Goal: Complete application form: Complete application form

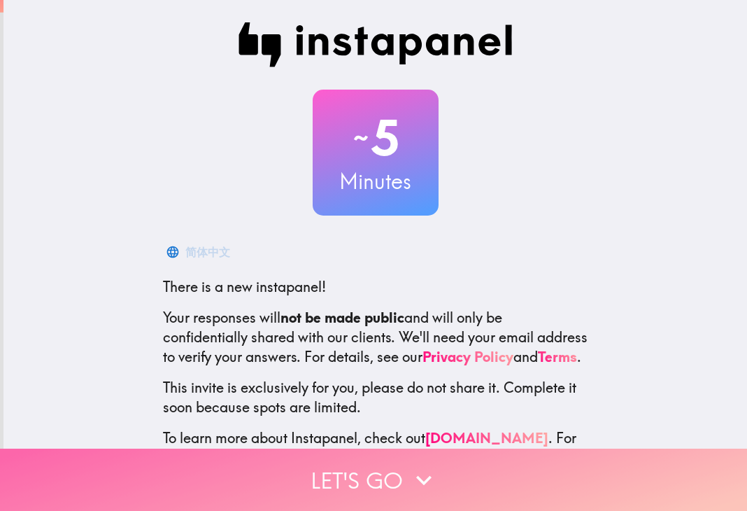
click at [374, 461] on button "Let's go" at bounding box center [373, 479] width 747 height 62
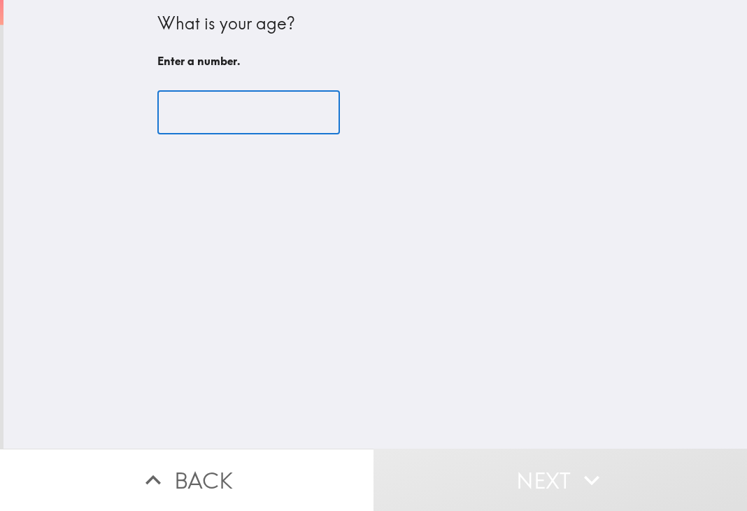
click at [227, 120] on input "number" at bounding box center [248, 112] width 183 height 43
type input "7"
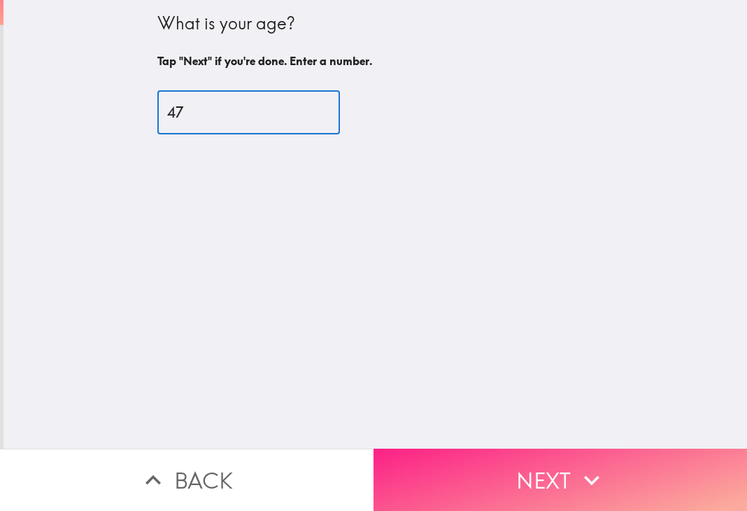
type input "47"
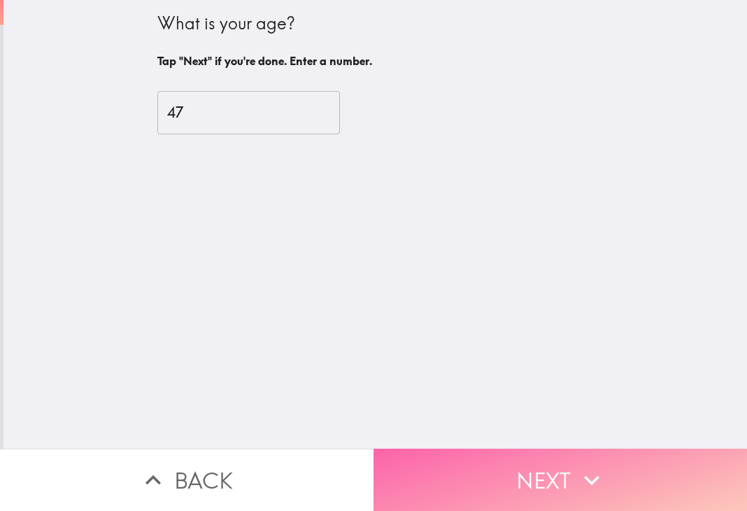
click at [532, 458] on button "Next" at bounding box center [561, 479] width 374 height 62
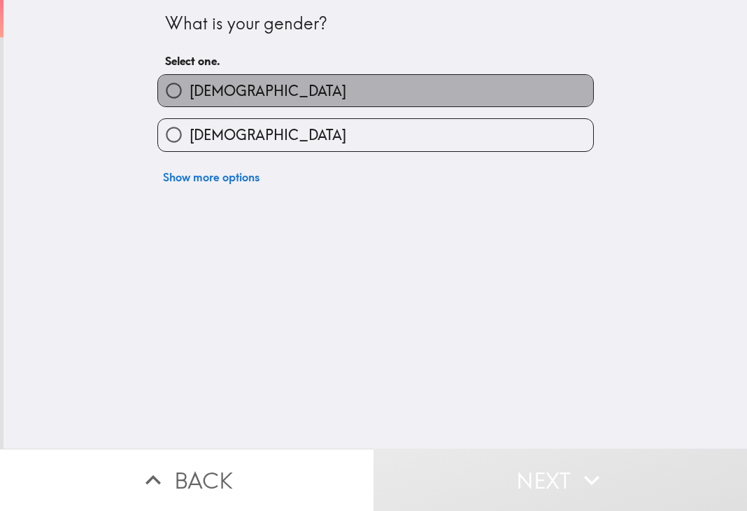
click at [190, 94] on span "[DEMOGRAPHIC_DATA]" at bounding box center [268, 91] width 157 height 20
click at [186, 94] on input "[DEMOGRAPHIC_DATA]" at bounding box center [173, 90] width 31 height 31
radio input "true"
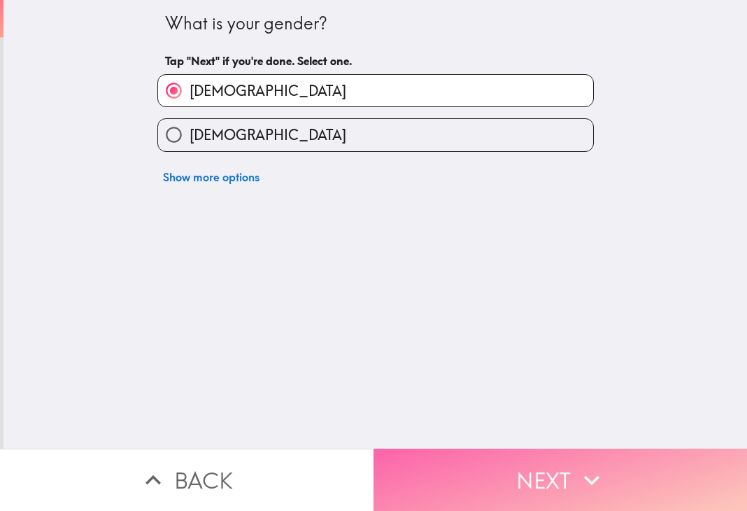
click at [467, 459] on button "Next" at bounding box center [561, 479] width 374 height 62
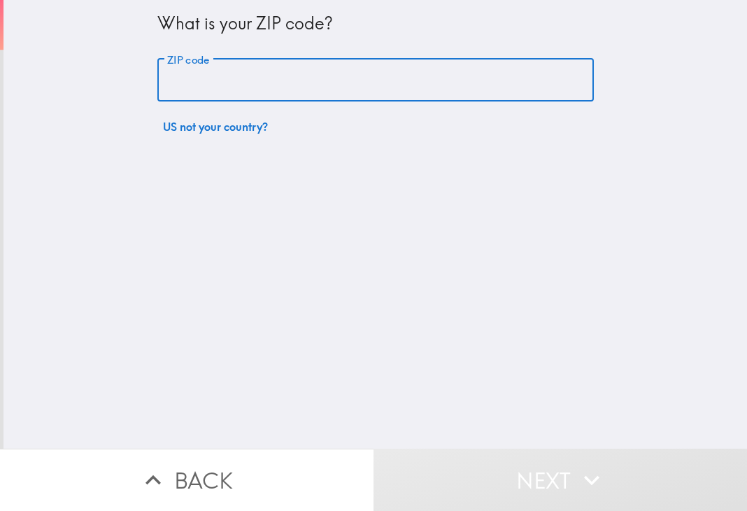
click at [210, 76] on input "ZIP code" at bounding box center [375, 80] width 437 height 43
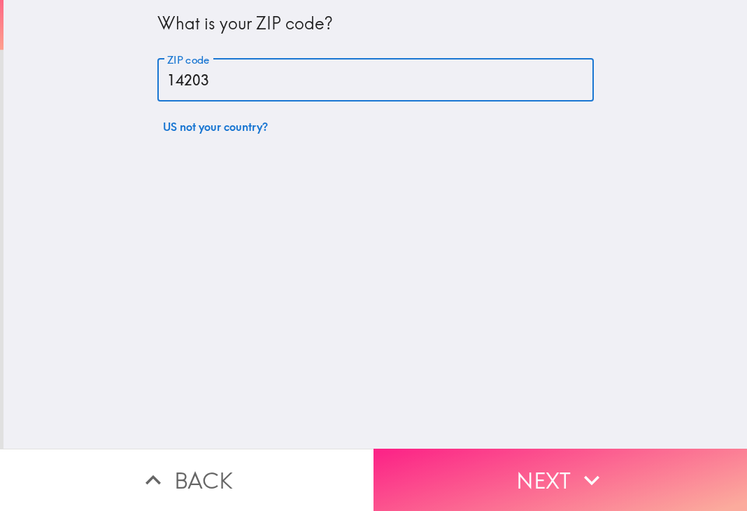
type input "14203"
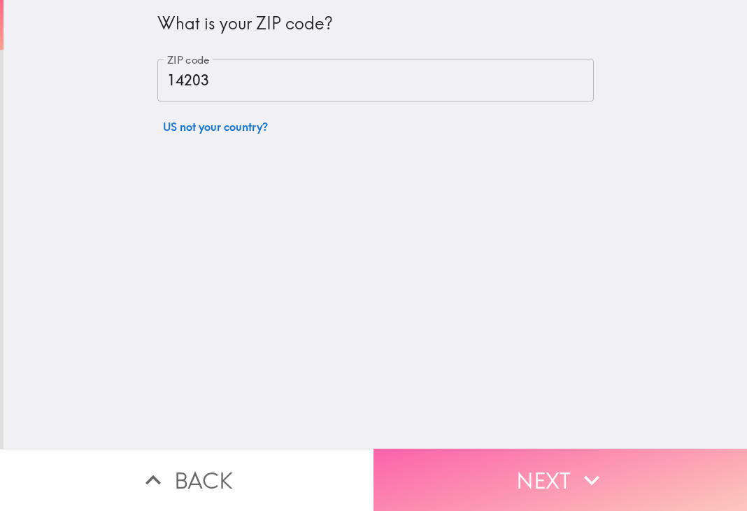
click at [505, 448] on button "Next" at bounding box center [561, 479] width 374 height 62
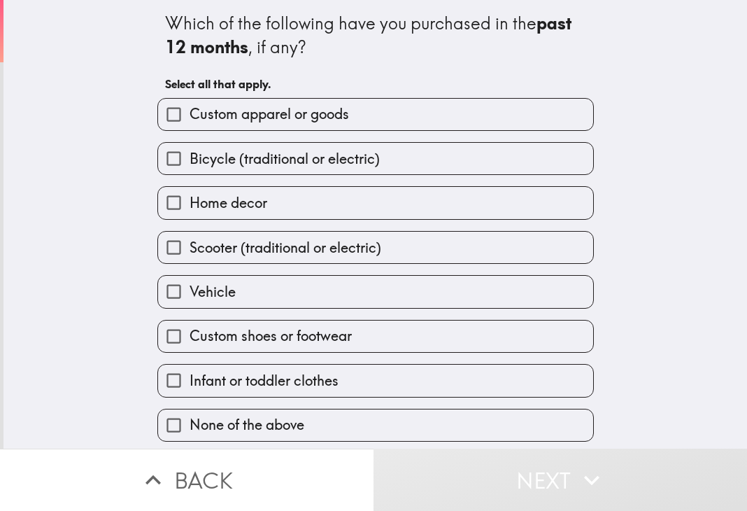
click at [327, 116] on span "Custom apparel or goods" at bounding box center [270, 114] width 160 height 20
click at [190, 116] on input "Custom apparel or goods" at bounding box center [173, 114] width 31 height 31
checkbox input "true"
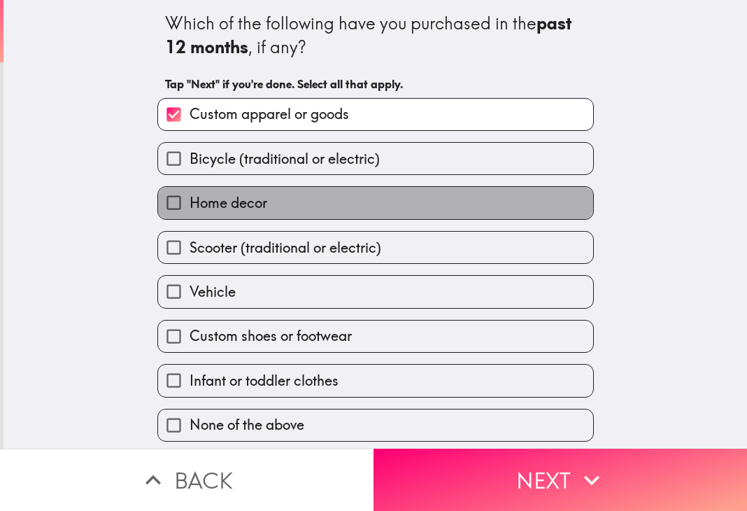
click at [281, 197] on label "Home decor" at bounding box center [375, 202] width 435 height 31
click at [190, 197] on input "Home decor" at bounding box center [173, 202] width 31 height 31
checkbox input "true"
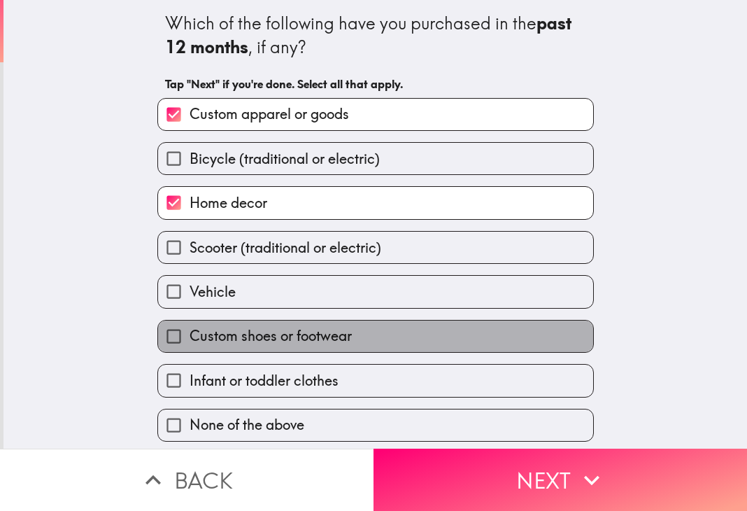
click at [374, 330] on label "Custom shoes or footwear" at bounding box center [375, 335] width 435 height 31
click at [190, 330] on input "Custom shoes or footwear" at bounding box center [173, 335] width 31 height 31
checkbox input "true"
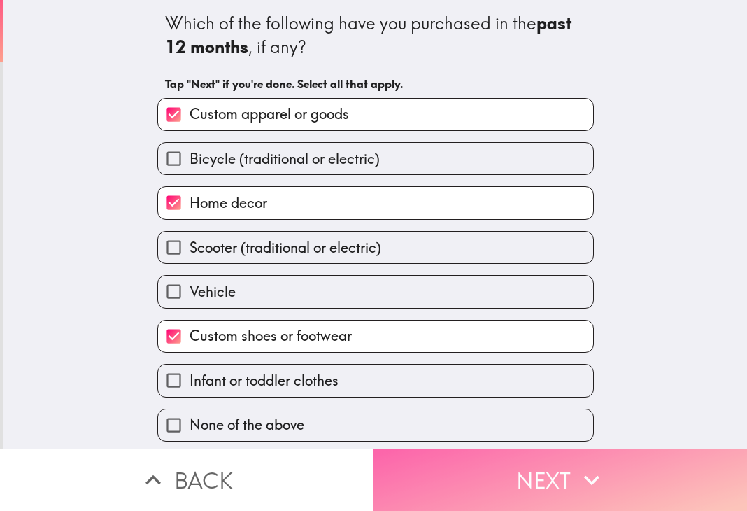
click at [487, 465] on button "Next" at bounding box center [561, 479] width 374 height 62
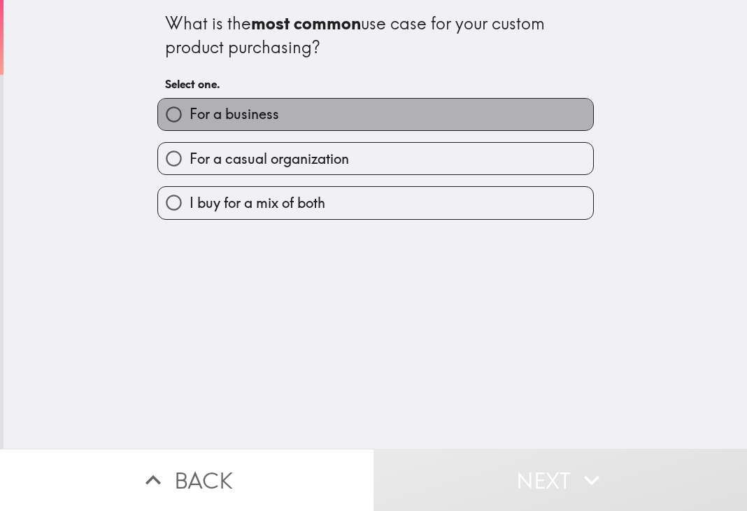
click at [246, 125] on label "For a business" at bounding box center [375, 114] width 435 height 31
click at [190, 125] on input "For a business" at bounding box center [173, 114] width 31 height 31
radio input "true"
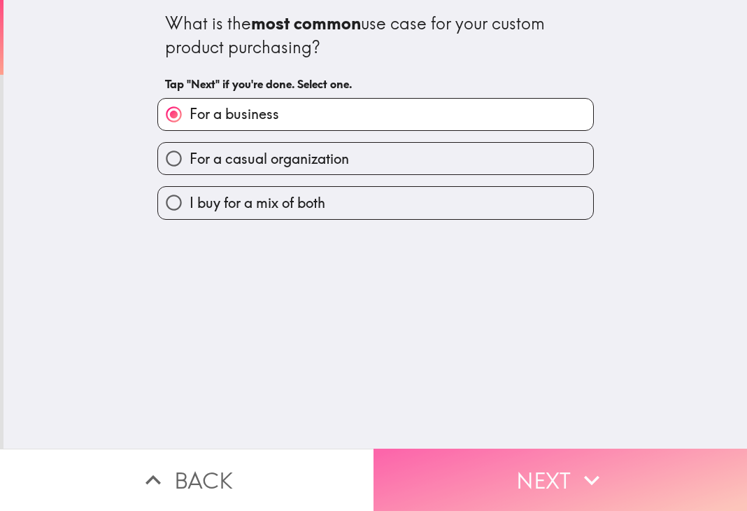
click at [501, 457] on button "Next" at bounding box center [561, 479] width 374 height 62
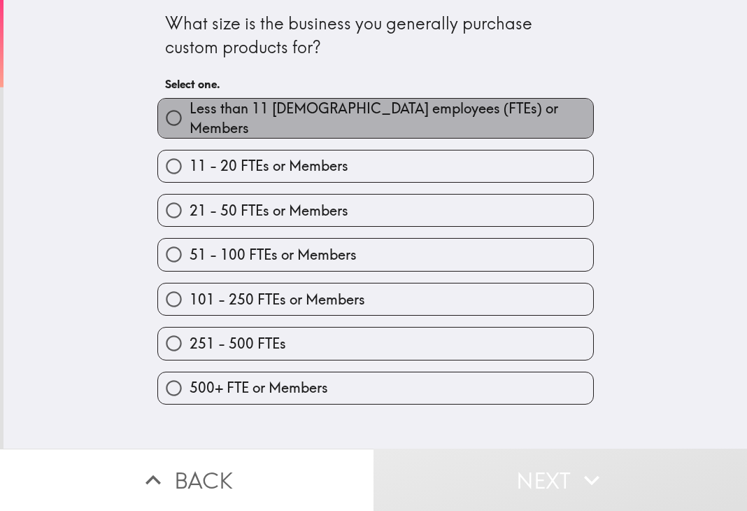
click at [289, 120] on span "Less than 11 [DEMOGRAPHIC_DATA] employees (FTEs) or Members" at bounding box center [392, 118] width 404 height 39
click at [190, 120] on input "Less than 11 [DEMOGRAPHIC_DATA] employees (FTEs) or Members" at bounding box center [173, 117] width 31 height 31
radio input "true"
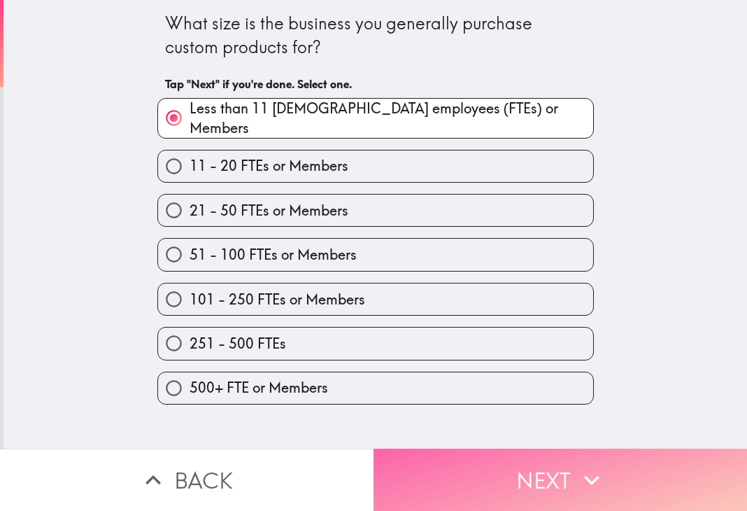
click at [612, 458] on button "Next" at bounding box center [561, 479] width 374 height 62
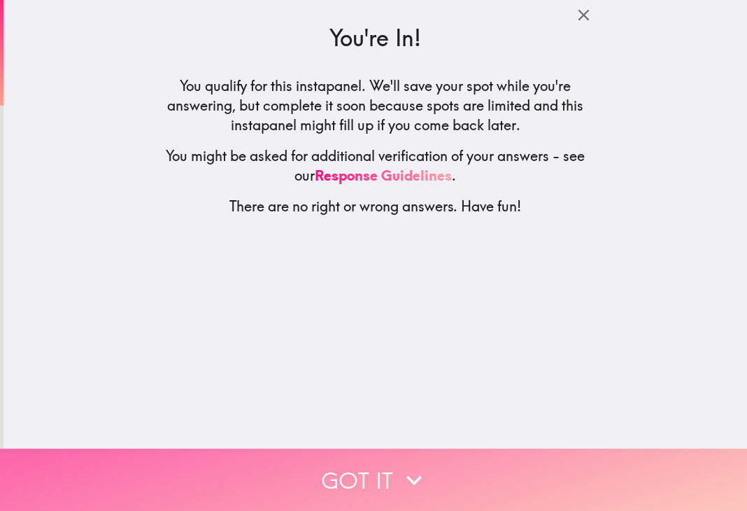
click at [399, 470] on icon "button" at bounding box center [414, 480] width 31 height 31
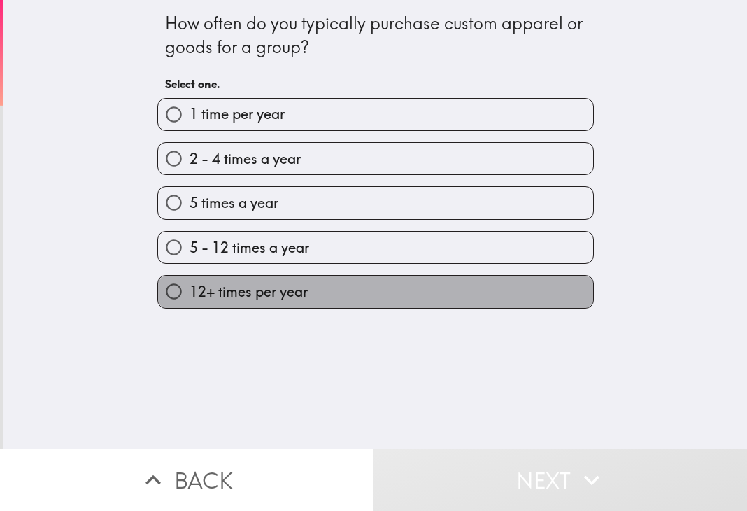
click at [284, 285] on span "12+ times per year" at bounding box center [249, 292] width 118 height 20
click at [190, 285] on input "12+ times per year" at bounding box center [173, 291] width 31 height 31
radio input "true"
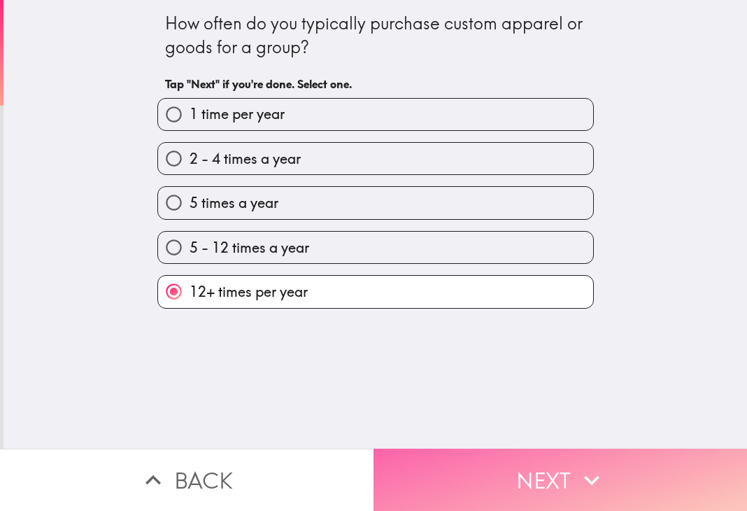
click at [488, 476] on button "Next" at bounding box center [561, 479] width 374 height 62
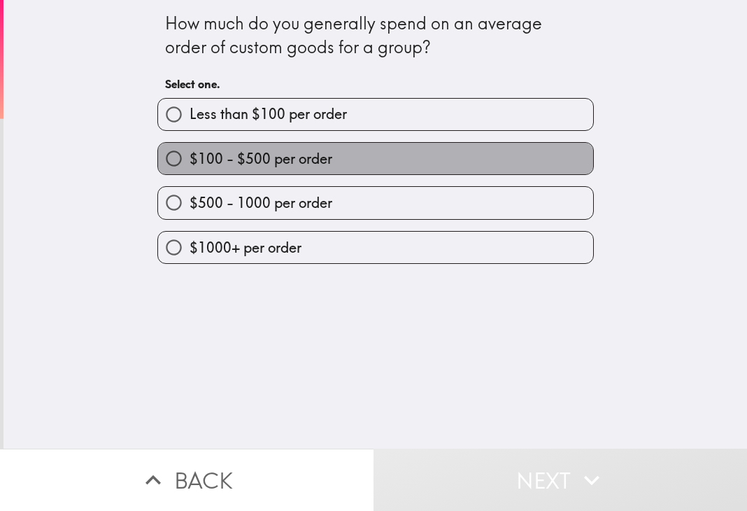
click at [327, 163] on label "$100 - $500 per order" at bounding box center [375, 158] width 435 height 31
click at [190, 163] on input "$100 - $500 per order" at bounding box center [173, 158] width 31 height 31
radio input "true"
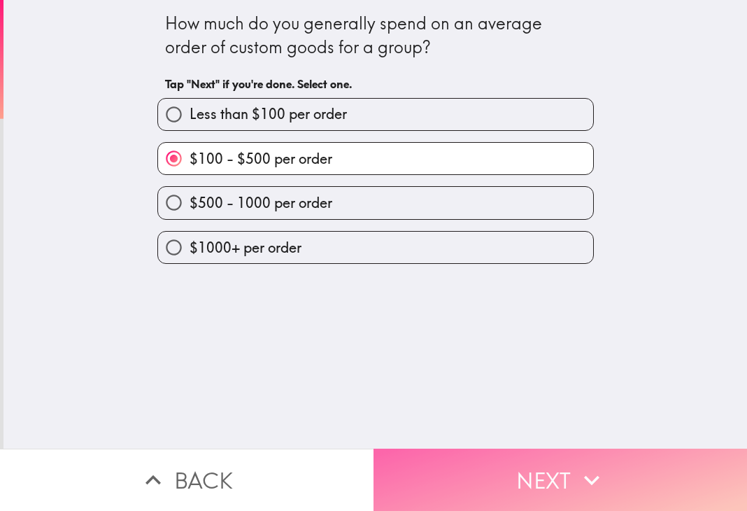
click at [484, 471] on button "Next" at bounding box center [561, 479] width 374 height 62
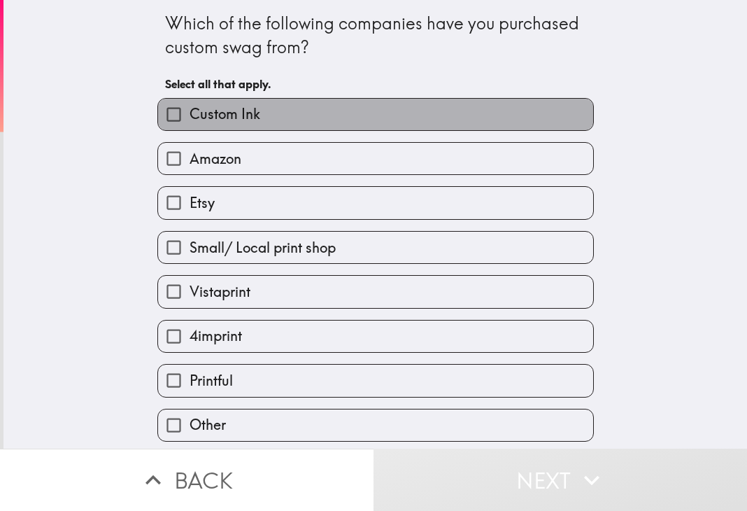
click at [243, 112] on span "Custom Ink" at bounding box center [225, 114] width 71 height 20
click at [190, 112] on input "Custom Ink" at bounding box center [173, 114] width 31 height 31
checkbox input "true"
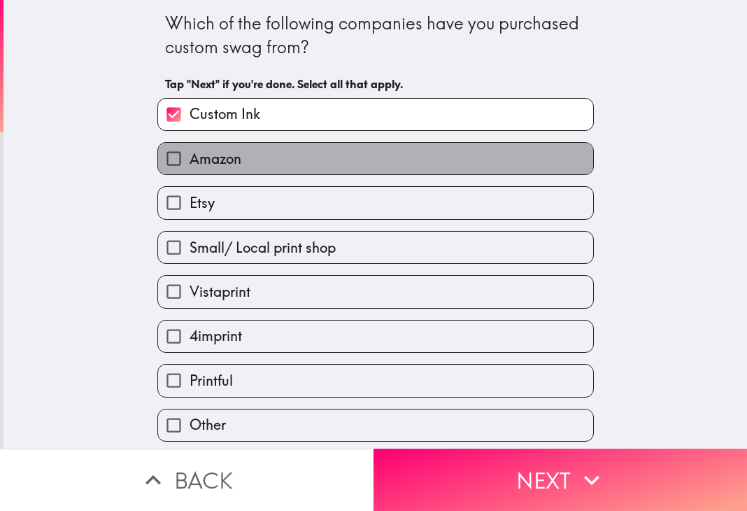
click at [248, 157] on label "Amazon" at bounding box center [375, 158] width 435 height 31
click at [190, 157] on input "Amazon" at bounding box center [173, 158] width 31 height 31
checkbox input "true"
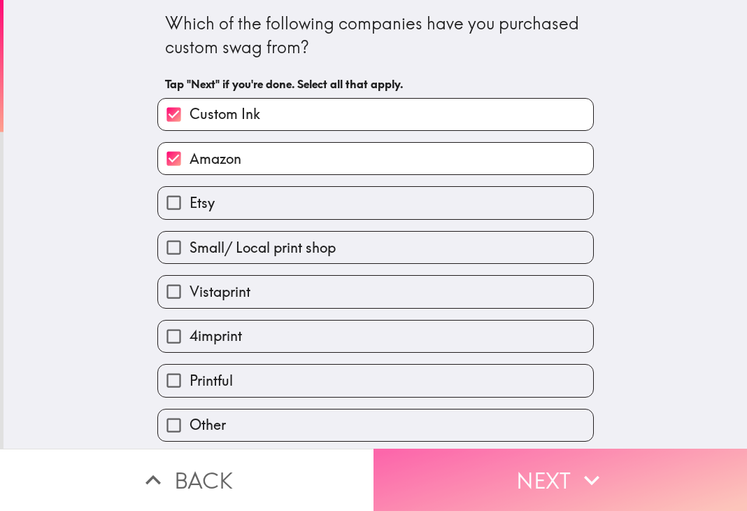
click at [448, 453] on button "Next" at bounding box center [561, 479] width 374 height 62
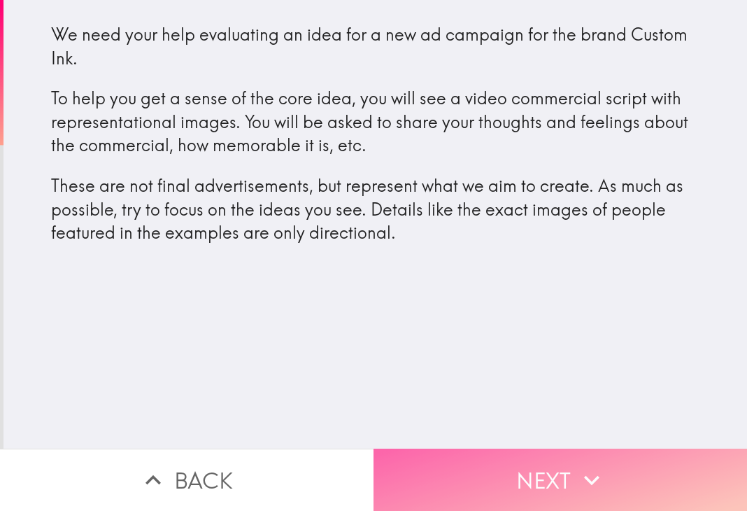
click at [526, 454] on button "Next" at bounding box center [561, 479] width 374 height 62
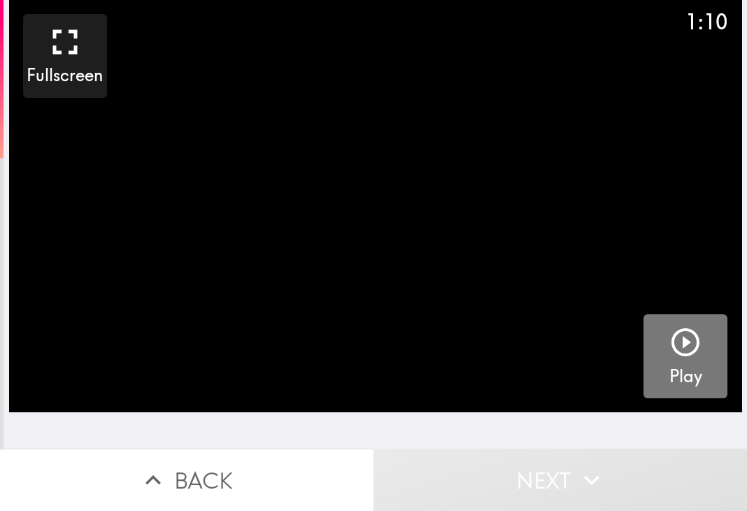
click at [680, 358] on icon "button" at bounding box center [686, 342] width 34 height 34
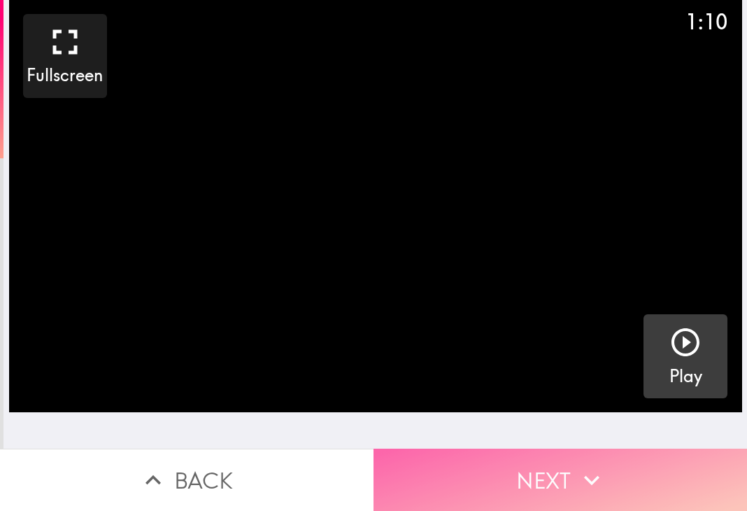
click at [551, 460] on button "Next" at bounding box center [561, 479] width 374 height 62
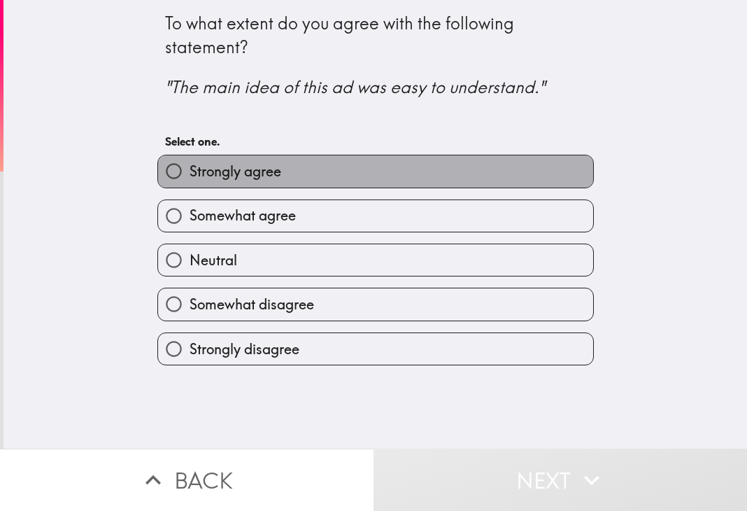
click at [302, 171] on label "Strongly agree" at bounding box center [375, 170] width 435 height 31
click at [190, 171] on input "Strongly agree" at bounding box center [173, 170] width 31 height 31
radio input "true"
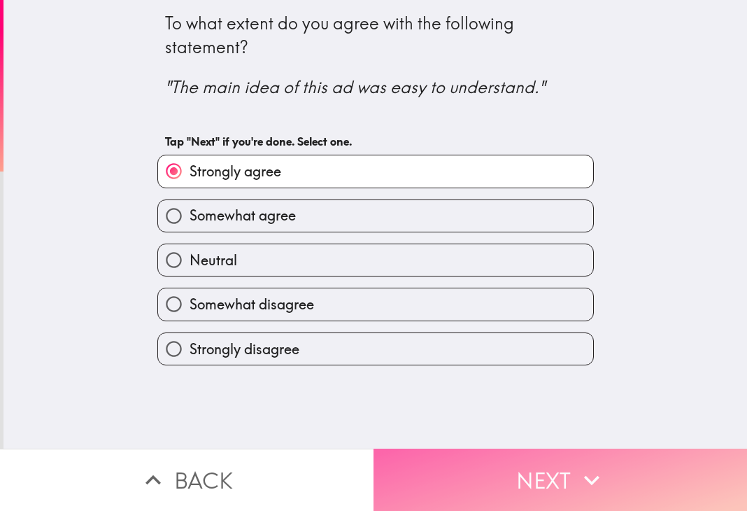
click at [455, 448] on button "Next" at bounding box center [561, 479] width 374 height 62
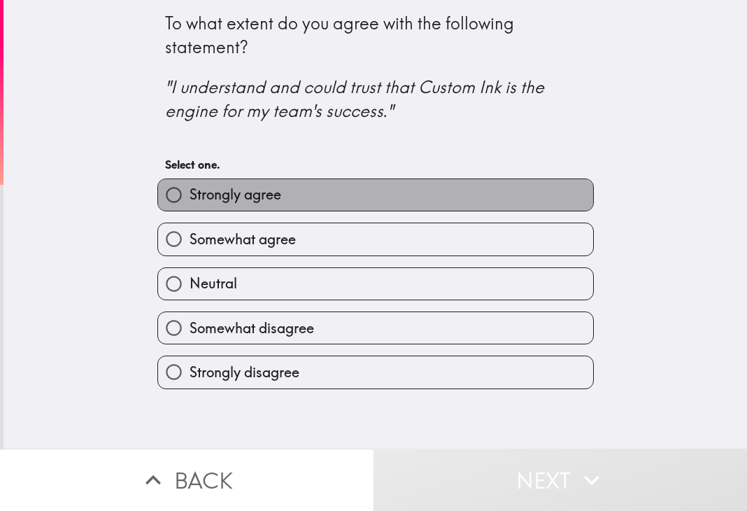
click at [267, 189] on span "Strongly agree" at bounding box center [236, 195] width 92 height 20
click at [190, 189] on input "Strongly agree" at bounding box center [173, 194] width 31 height 31
radio input "true"
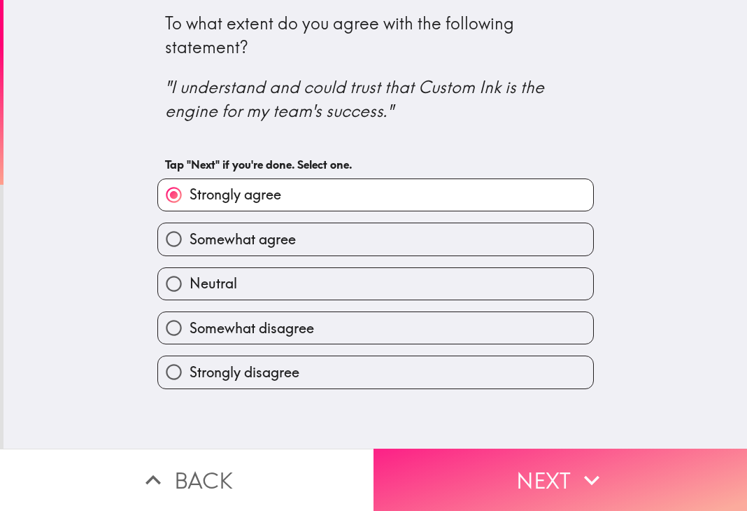
click at [458, 448] on button "Next" at bounding box center [561, 479] width 374 height 62
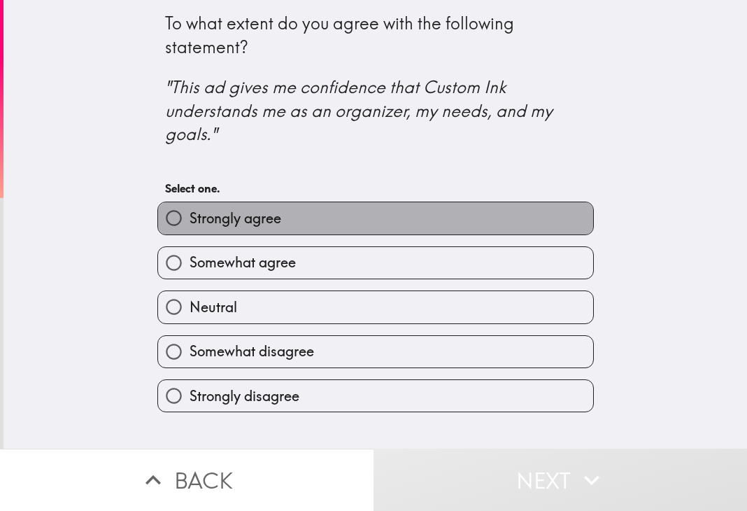
click at [320, 229] on label "Strongly agree" at bounding box center [375, 217] width 435 height 31
click at [190, 229] on input "Strongly agree" at bounding box center [173, 217] width 31 height 31
radio input "true"
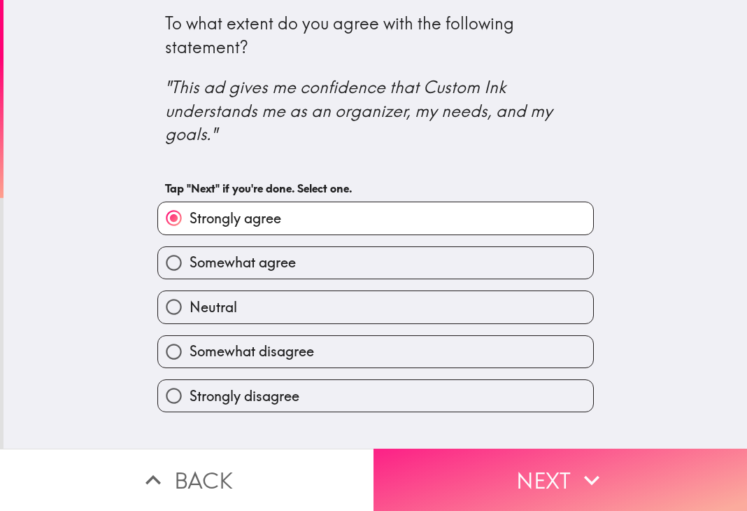
click at [502, 471] on button "Next" at bounding box center [561, 479] width 374 height 62
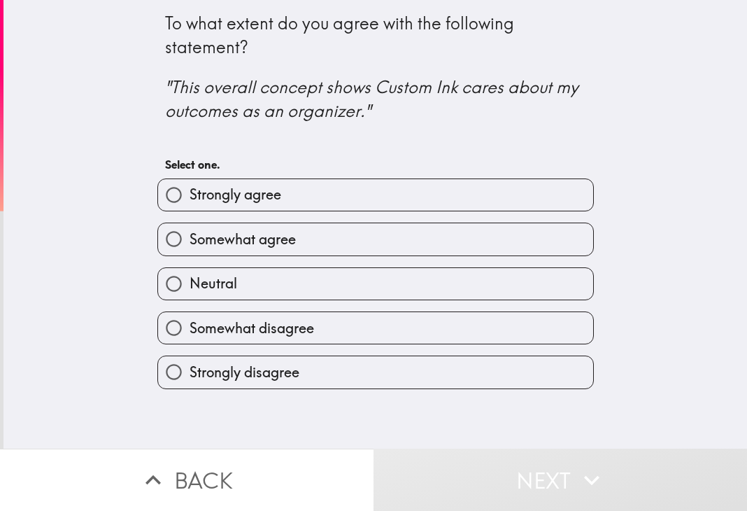
click at [313, 207] on label "Strongly agree" at bounding box center [375, 194] width 435 height 31
click at [190, 207] on input "Strongly agree" at bounding box center [173, 194] width 31 height 31
radio input "true"
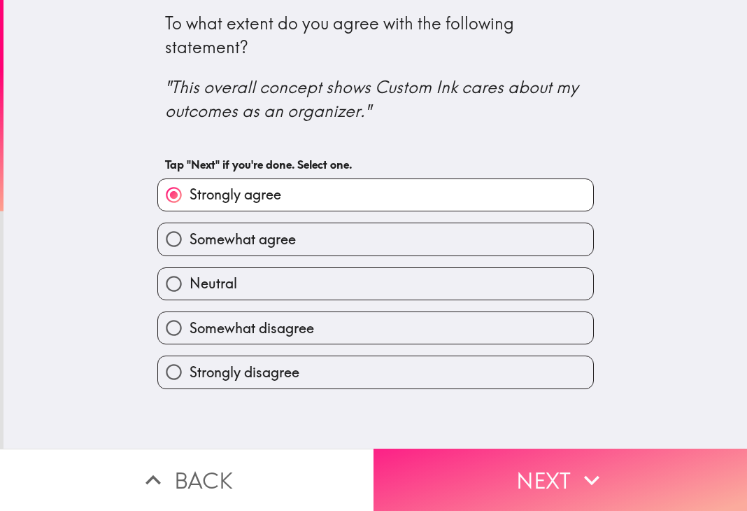
click at [495, 466] on button "Next" at bounding box center [561, 479] width 374 height 62
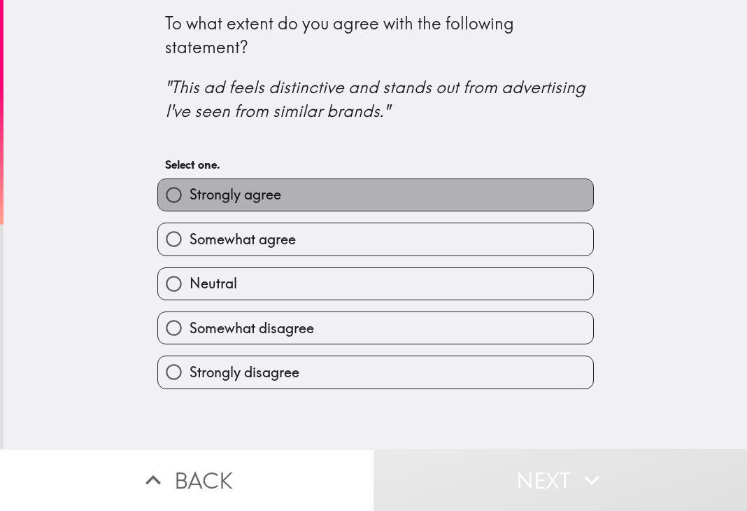
click at [318, 200] on label "Strongly agree" at bounding box center [375, 194] width 435 height 31
click at [190, 200] on input "Strongly agree" at bounding box center [173, 194] width 31 height 31
radio input "true"
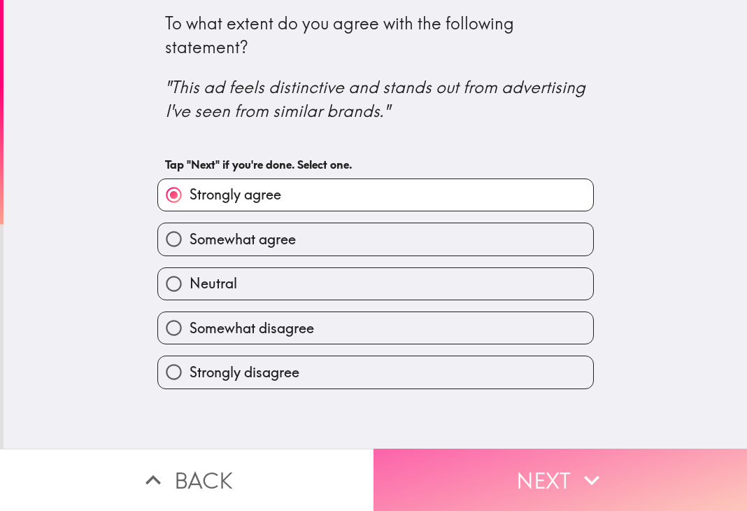
click at [503, 468] on button "Next" at bounding box center [561, 479] width 374 height 62
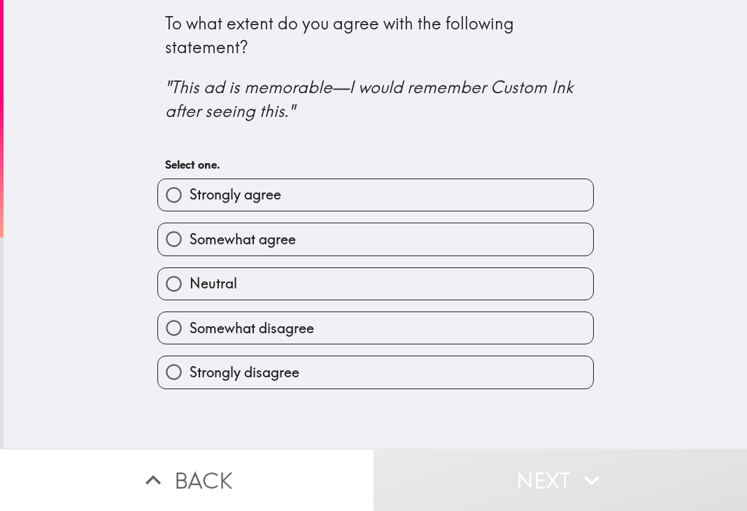
click at [248, 187] on span "Strongly agree" at bounding box center [236, 195] width 92 height 20
click at [190, 187] on input "Strongly agree" at bounding box center [173, 194] width 31 height 31
radio input "true"
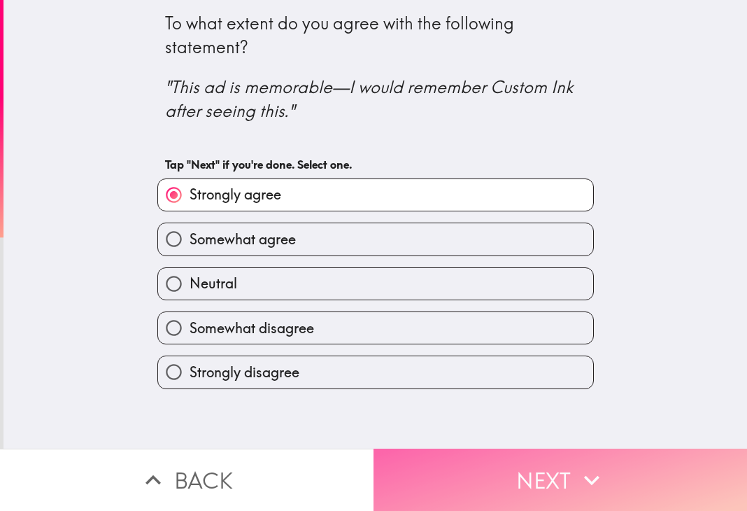
click at [501, 460] on button "Next" at bounding box center [561, 479] width 374 height 62
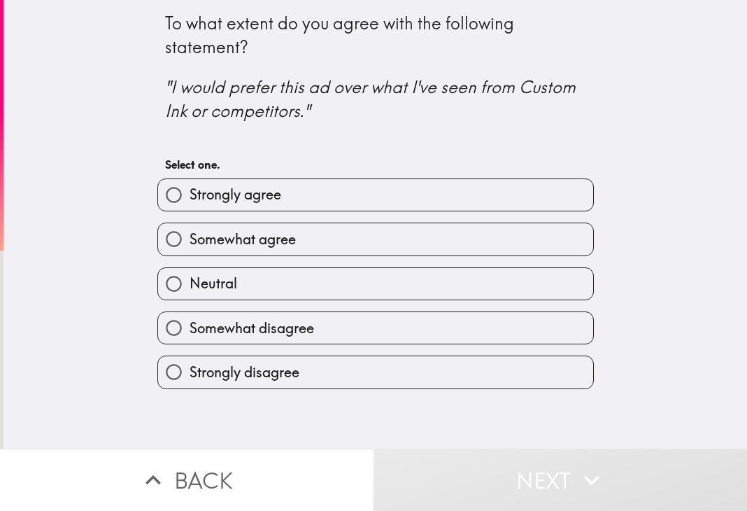
click at [329, 213] on div "Somewhat agree" at bounding box center [370, 233] width 448 height 44
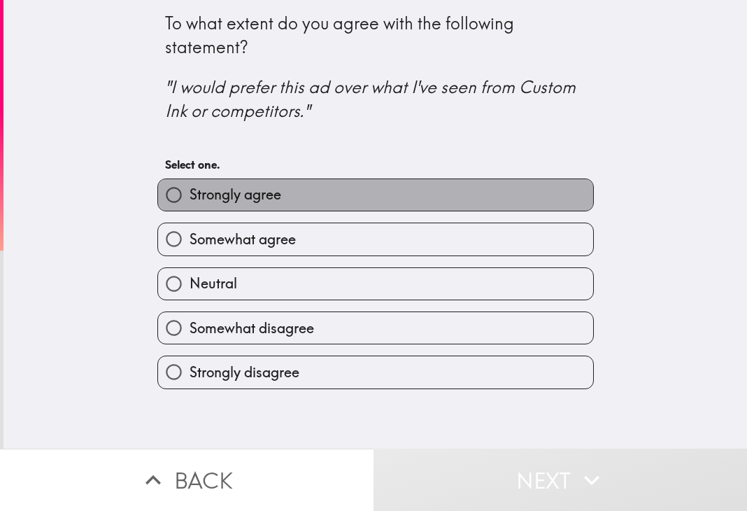
click at [302, 199] on label "Strongly agree" at bounding box center [375, 194] width 435 height 31
click at [190, 199] on input "Strongly agree" at bounding box center [173, 194] width 31 height 31
radio input "true"
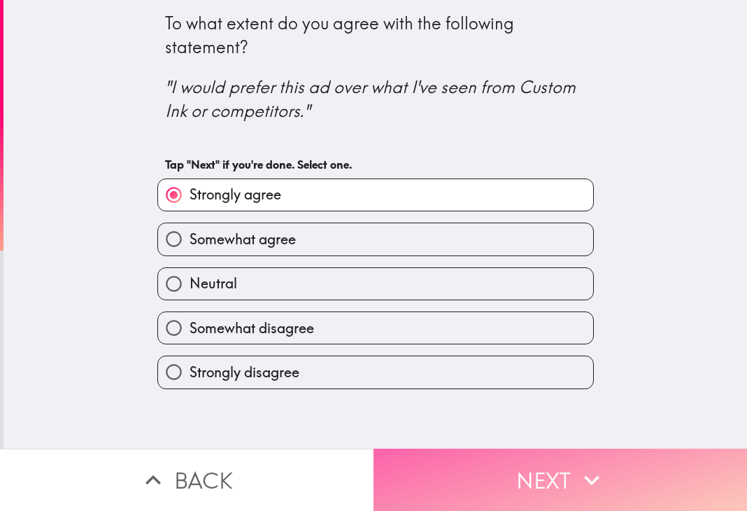
click at [476, 462] on button "Next" at bounding box center [561, 479] width 374 height 62
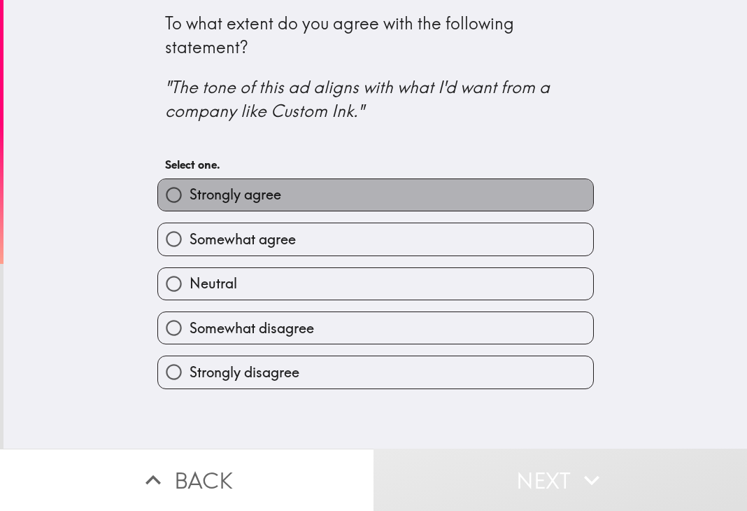
click at [250, 198] on span "Strongly agree" at bounding box center [236, 195] width 92 height 20
click at [190, 198] on input "Strongly agree" at bounding box center [173, 194] width 31 height 31
radio input "true"
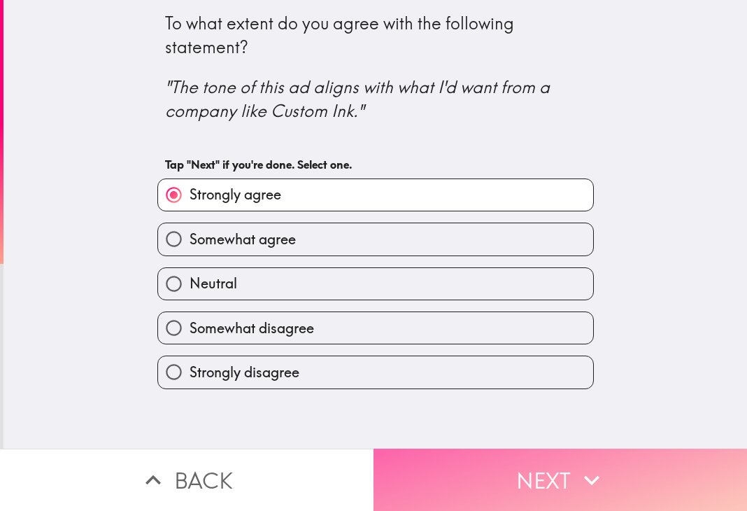
click at [549, 471] on button "Next" at bounding box center [561, 479] width 374 height 62
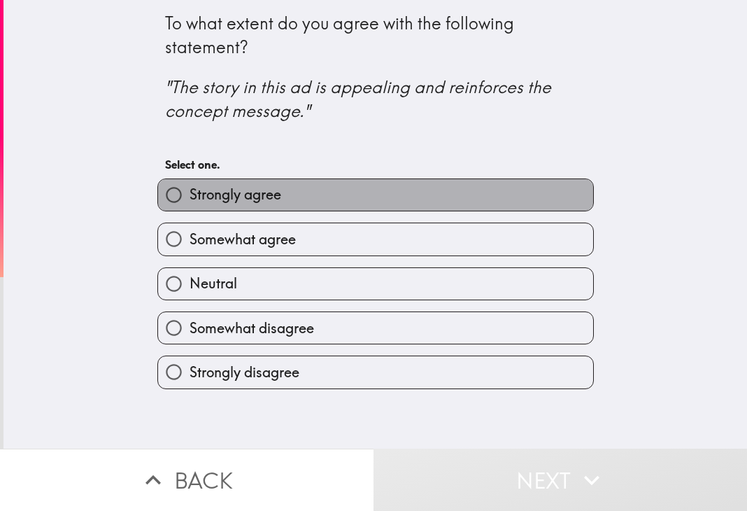
click at [288, 202] on label "Strongly agree" at bounding box center [375, 194] width 435 height 31
click at [190, 202] on input "Strongly agree" at bounding box center [173, 194] width 31 height 31
radio input "true"
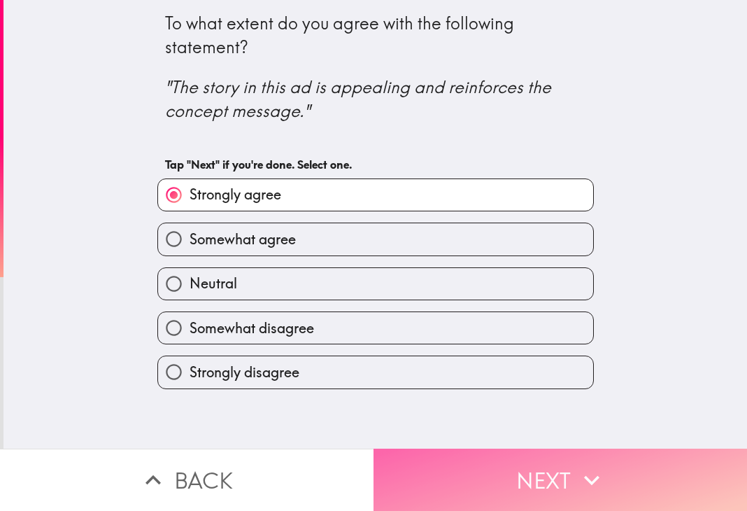
click at [487, 468] on button "Next" at bounding box center [561, 479] width 374 height 62
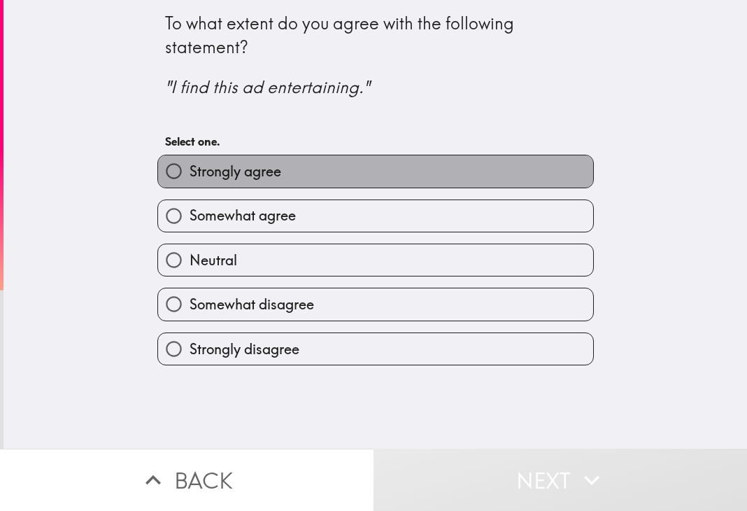
click at [257, 183] on label "Strongly agree" at bounding box center [375, 170] width 435 height 31
click at [190, 183] on input "Strongly agree" at bounding box center [173, 170] width 31 height 31
radio input "true"
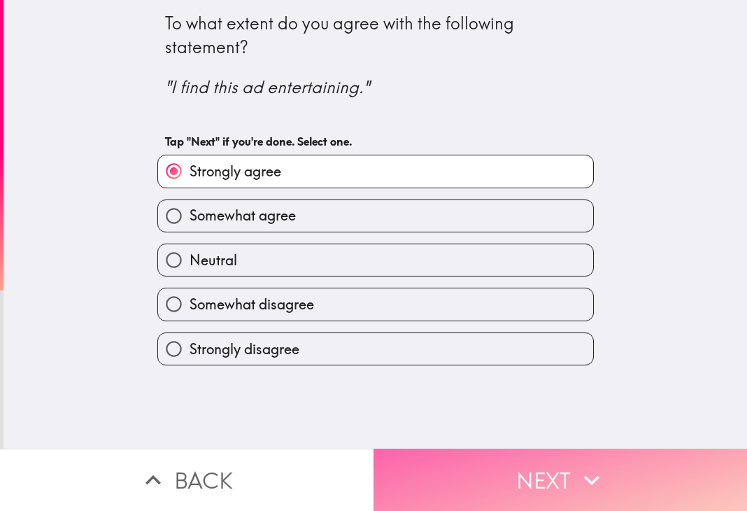
click at [482, 451] on button "Next" at bounding box center [561, 479] width 374 height 62
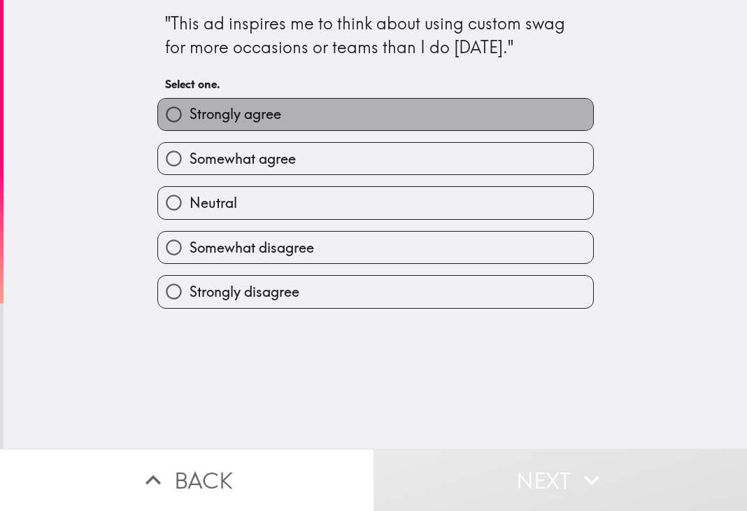
click at [218, 120] on span "Strongly agree" at bounding box center [236, 114] width 92 height 20
click at [190, 120] on input "Strongly agree" at bounding box center [173, 114] width 31 height 31
radio input "true"
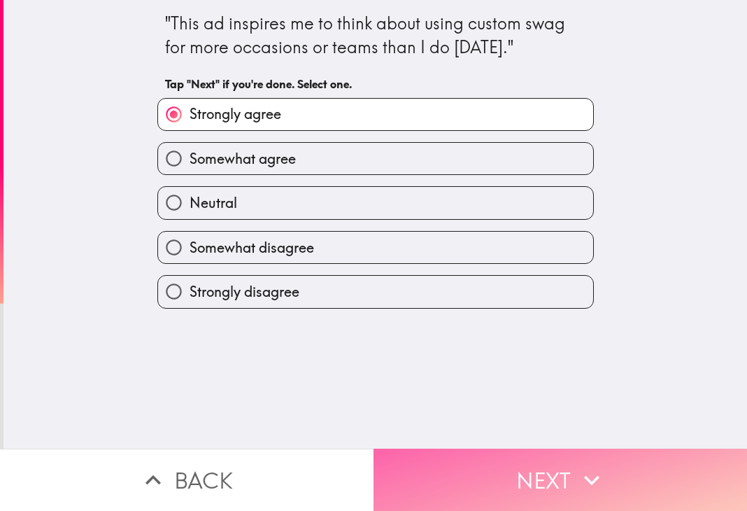
click at [456, 459] on button "Next" at bounding box center [561, 479] width 374 height 62
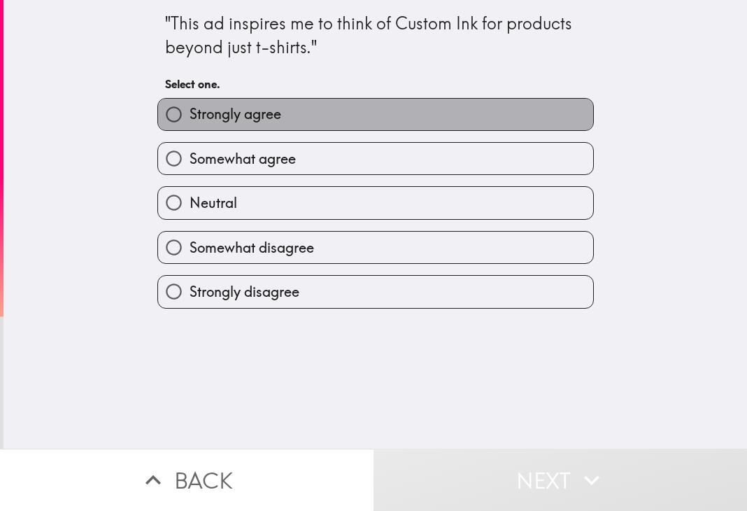
click at [223, 110] on span "Strongly agree" at bounding box center [236, 114] width 92 height 20
click at [190, 110] on input "Strongly agree" at bounding box center [173, 114] width 31 height 31
radio input "true"
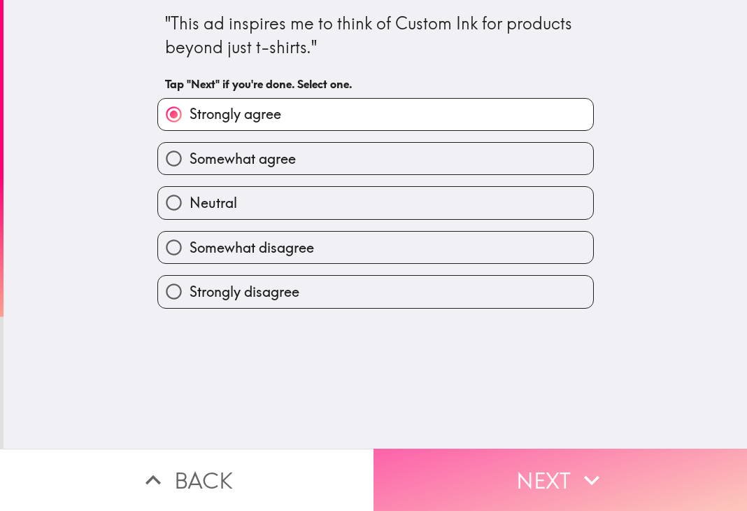
click at [502, 469] on button "Next" at bounding box center [561, 479] width 374 height 62
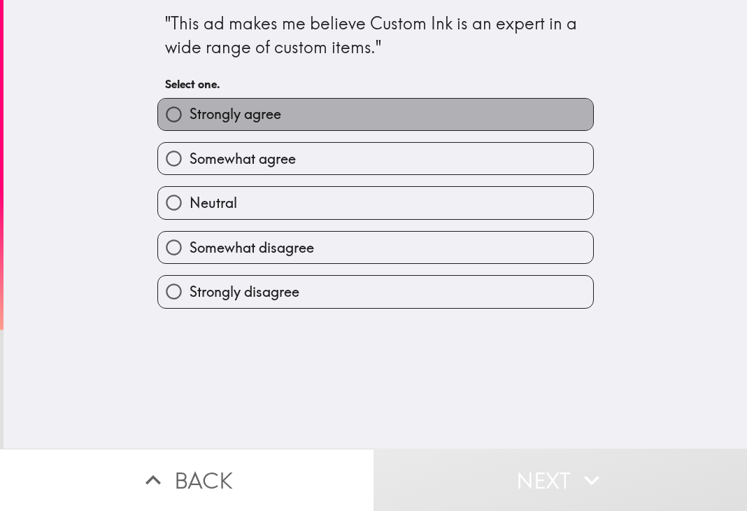
click at [246, 126] on label "Strongly agree" at bounding box center [375, 114] width 435 height 31
click at [190, 126] on input "Strongly agree" at bounding box center [173, 114] width 31 height 31
radio input "true"
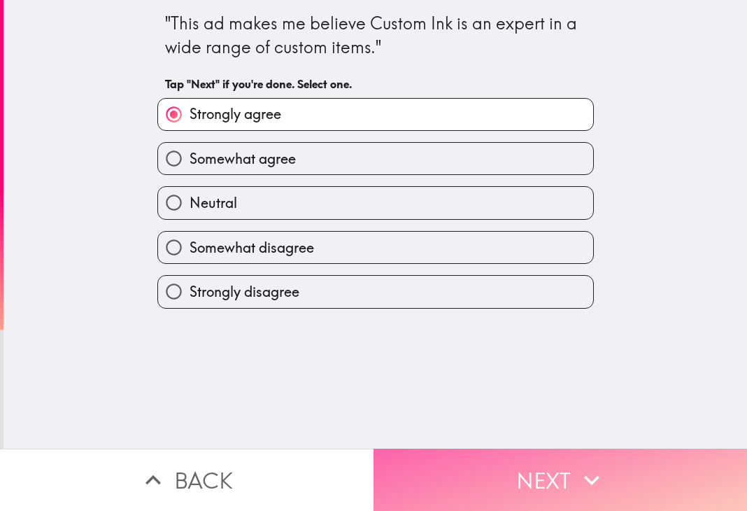
click at [519, 454] on button "Next" at bounding box center [561, 479] width 374 height 62
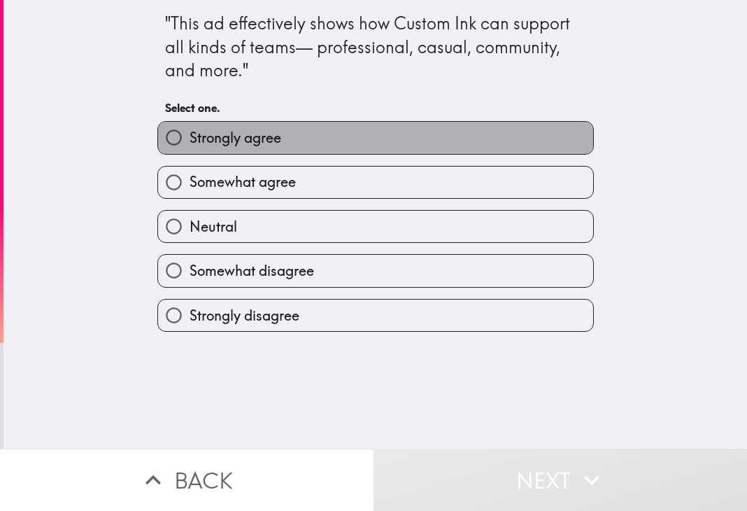
click at [272, 122] on label "Strongly agree" at bounding box center [375, 137] width 435 height 31
click at [190, 122] on input "Strongly agree" at bounding box center [173, 137] width 31 height 31
radio input "true"
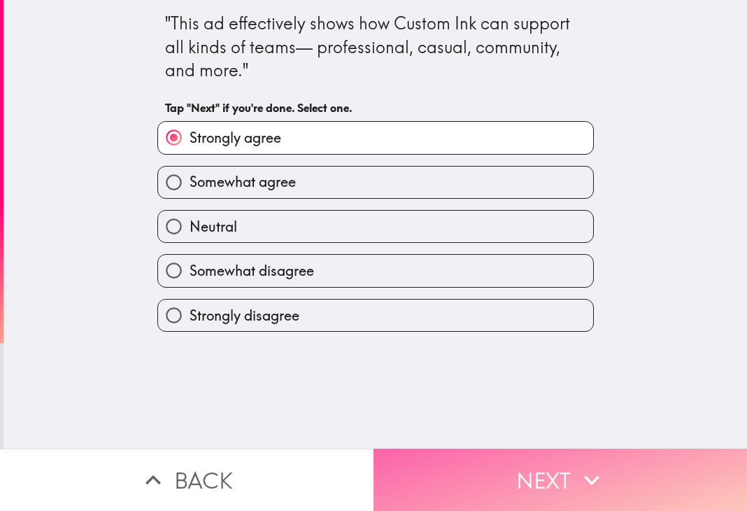
click at [448, 454] on button "Next" at bounding box center [561, 479] width 374 height 62
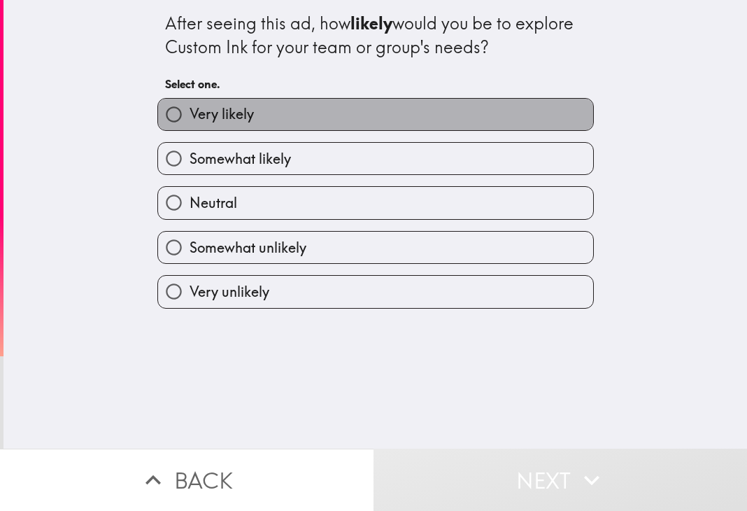
click at [204, 120] on span "Very likely" at bounding box center [222, 114] width 64 height 20
click at [190, 120] on input "Very likely" at bounding box center [173, 114] width 31 height 31
radio input "true"
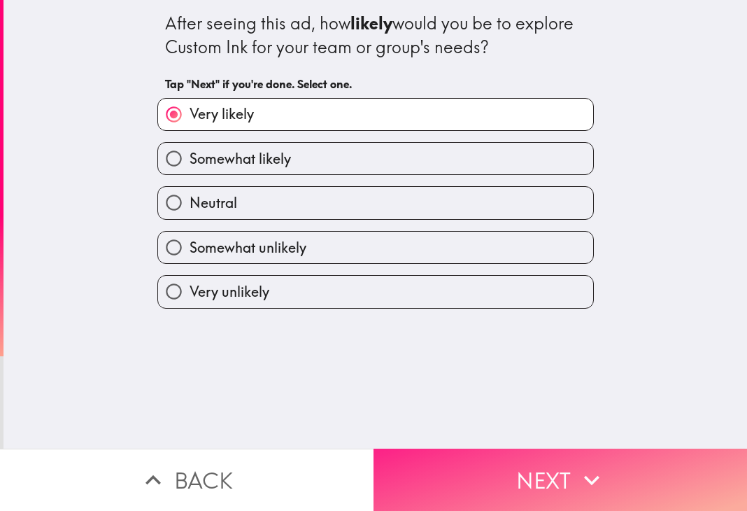
click at [467, 467] on button "Next" at bounding box center [561, 479] width 374 height 62
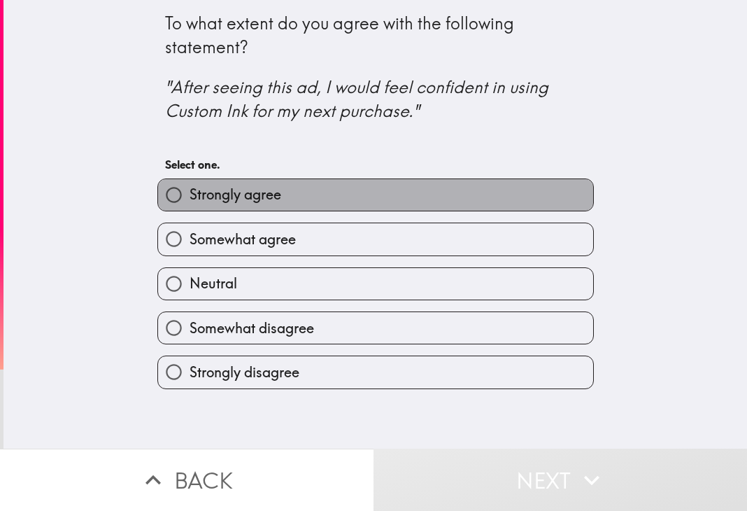
click at [285, 185] on label "Strongly agree" at bounding box center [375, 194] width 435 height 31
click at [190, 185] on input "Strongly agree" at bounding box center [173, 194] width 31 height 31
radio input "true"
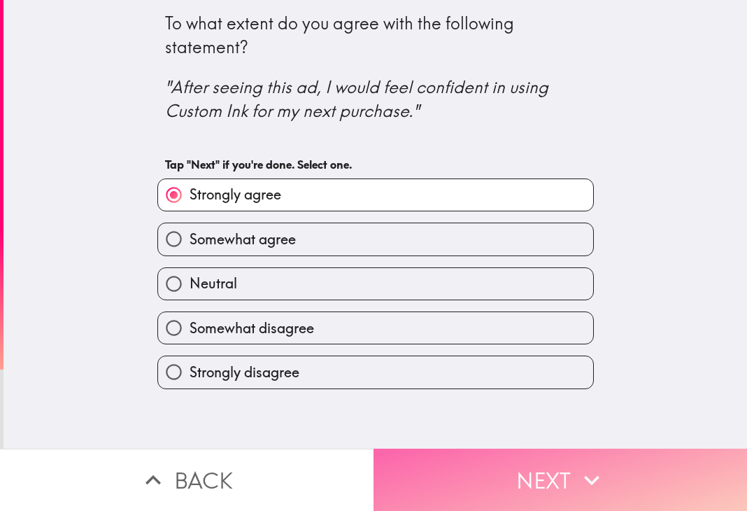
click at [490, 465] on button "Next" at bounding box center [561, 479] width 374 height 62
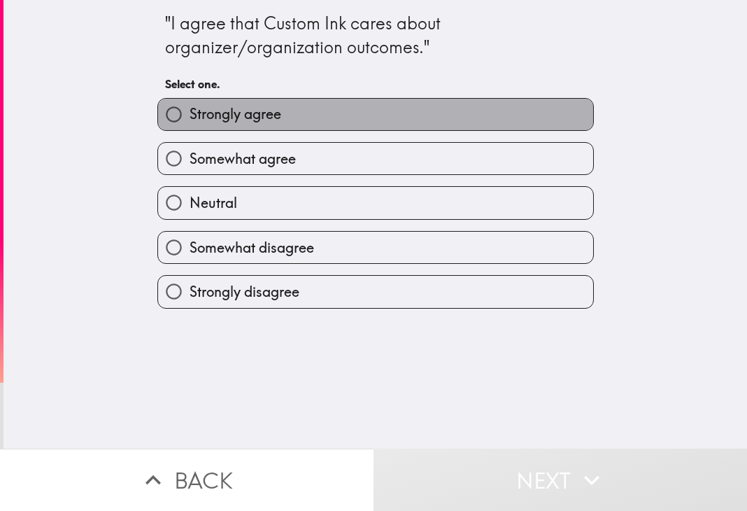
click at [192, 106] on span "Strongly agree" at bounding box center [236, 114] width 92 height 20
click at [190, 106] on input "Strongly agree" at bounding box center [173, 114] width 31 height 31
radio input "true"
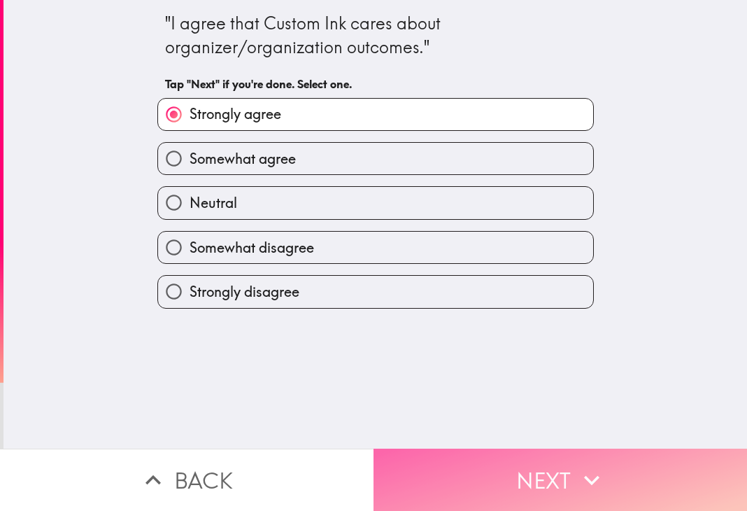
click at [474, 460] on button "Next" at bounding box center [561, 479] width 374 height 62
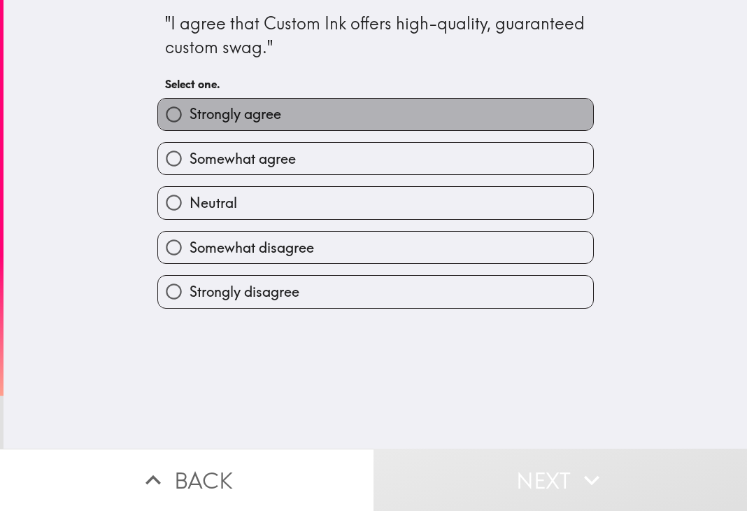
click at [232, 115] on span "Strongly agree" at bounding box center [236, 114] width 92 height 20
click at [190, 115] on input "Strongly agree" at bounding box center [173, 114] width 31 height 31
radio input "true"
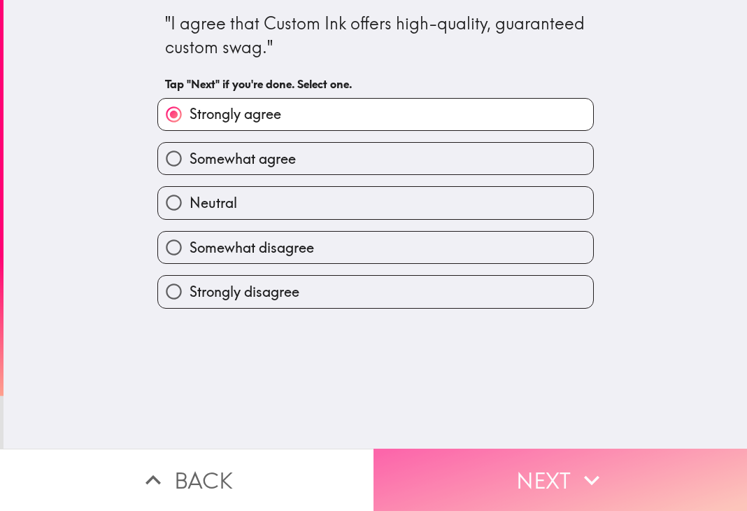
click at [518, 454] on button "Next" at bounding box center [561, 479] width 374 height 62
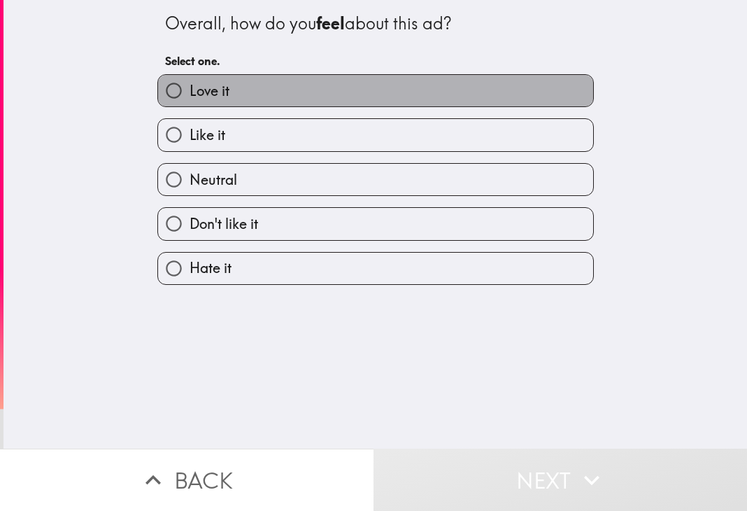
click at [239, 97] on label "Love it" at bounding box center [375, 90] width 435 height 31
click at [190, 97] on input "Love it" at bounding box center [173, 90] width 31 height 31
radio input "true"
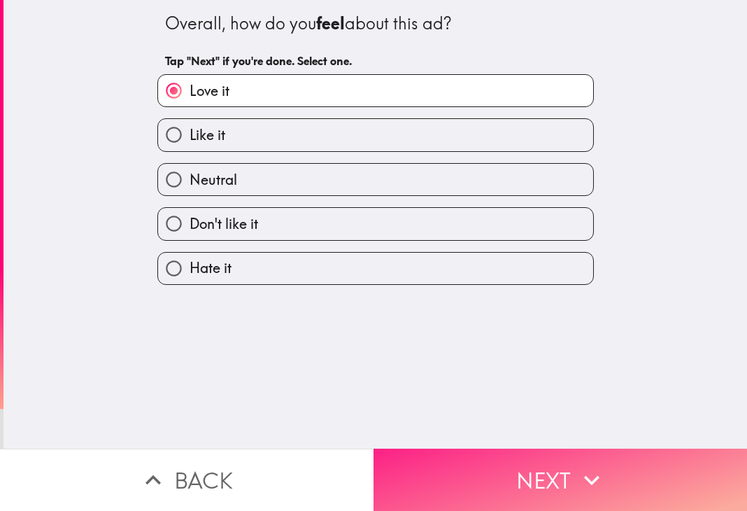
click at [488, 460] on button "Next" at bounding box center [561, 479] width 374 height 62
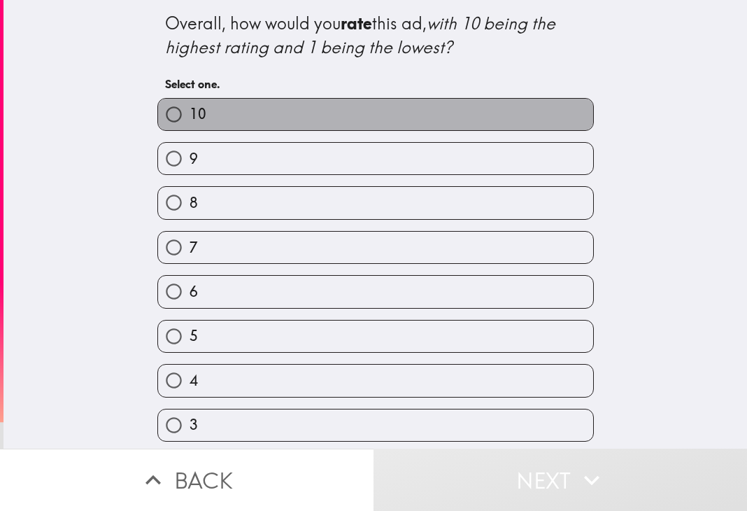
click at [269, 117] on label "10" at bounding box center [375, 114] width 435 height 31
click at [190, 117] on input "10" at bounding box center [173, 114] width 31 height 31
radio input "true"
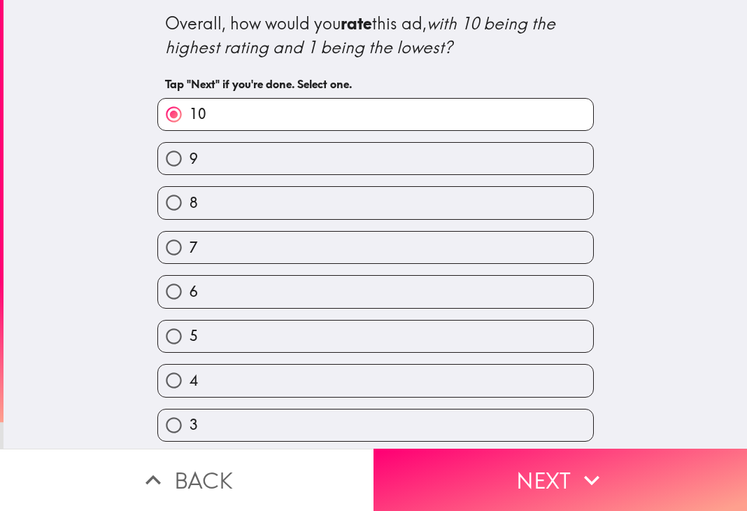
scroll to position [89, 0]
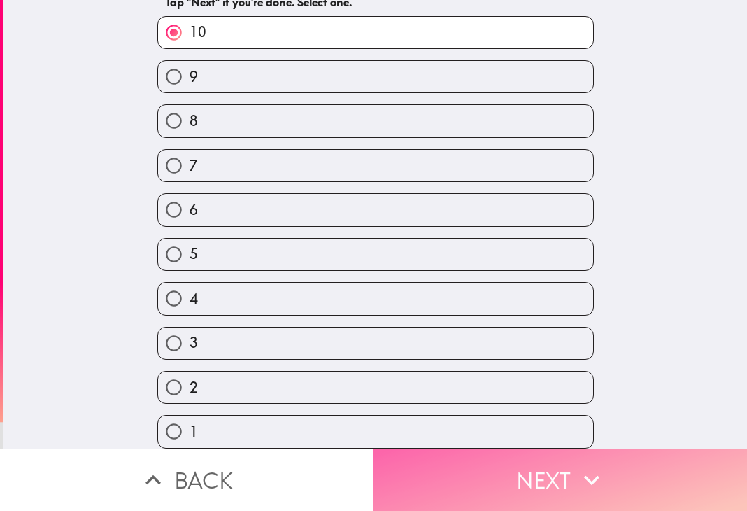
click at [523, 473] on button "Next" at bounding box center [561, 479] width 374 height 62
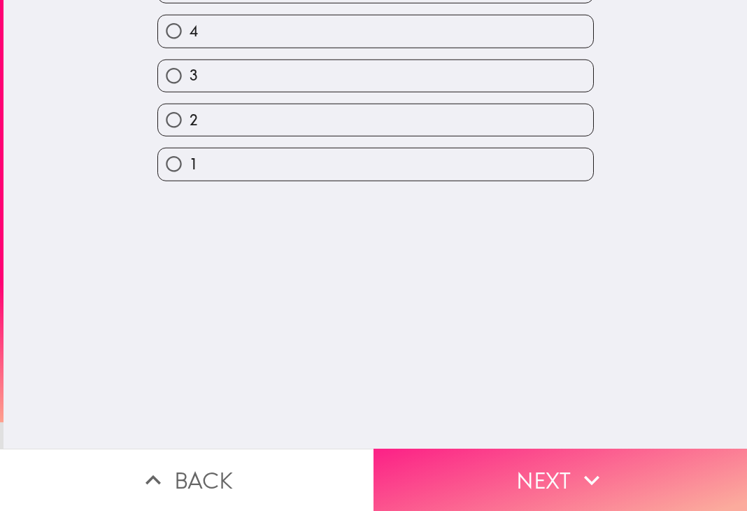
scroll to position [0, 0]
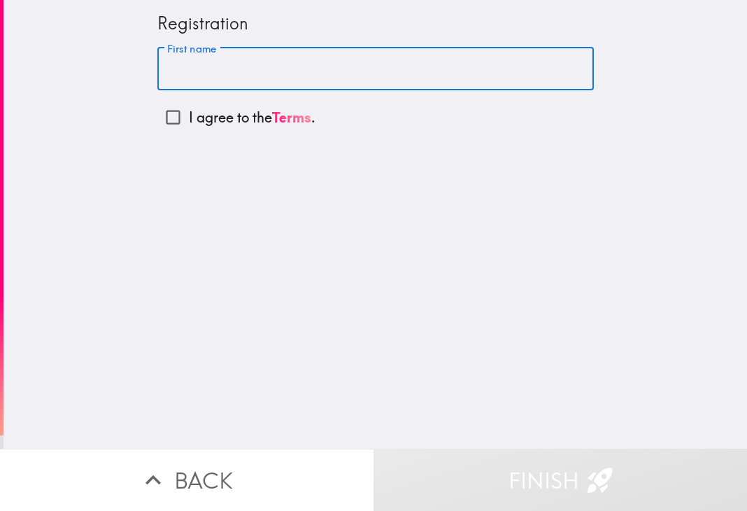
click at [197, 74] on input "First name" at bounding box center [375, 69] width 437 height 43
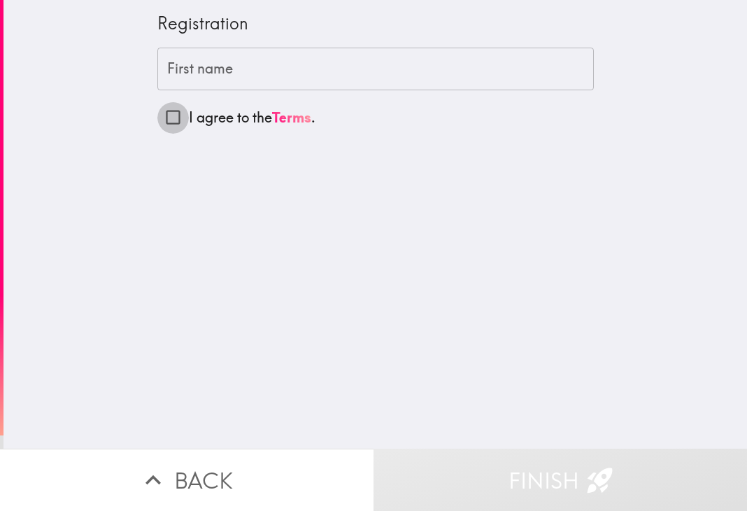
click at [162, 115] on input "I agree to the Terms ." at bounding box center [172, 116] width 31 height 31
checkbox input "true"
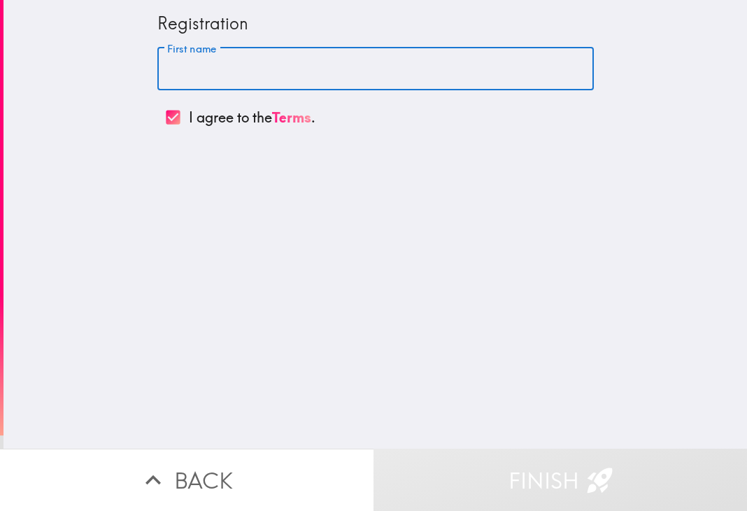
click at [185, 76] on input "First name" at bounding box center [375, 69] width 437 height 43
type input "d"
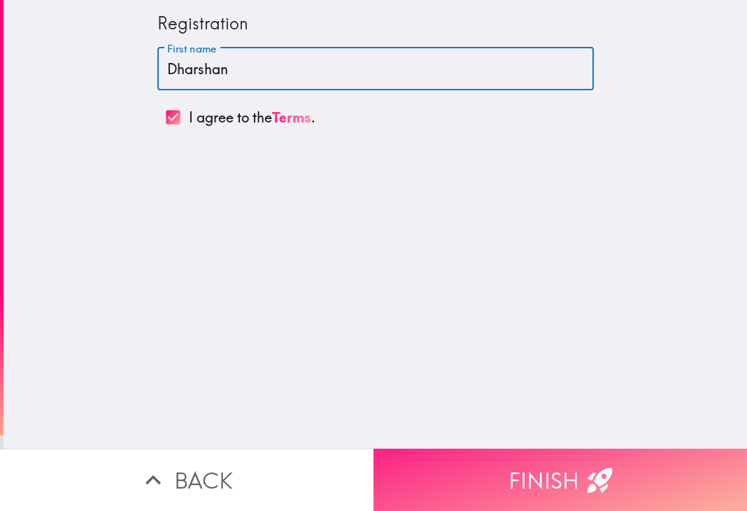
type input "Dharshan"
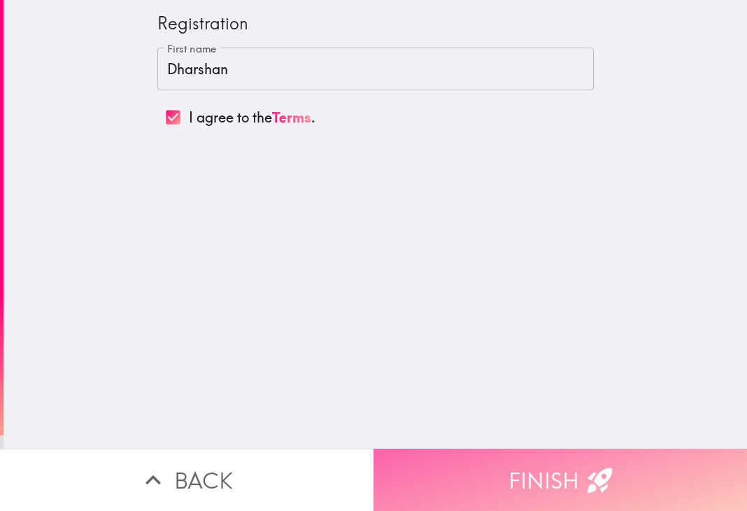
click at [504, 455] on button "Finish" at bounding box center [561, 479] width 374 height 62
